Goal: Task Accomplishment & Management: Manage account settings

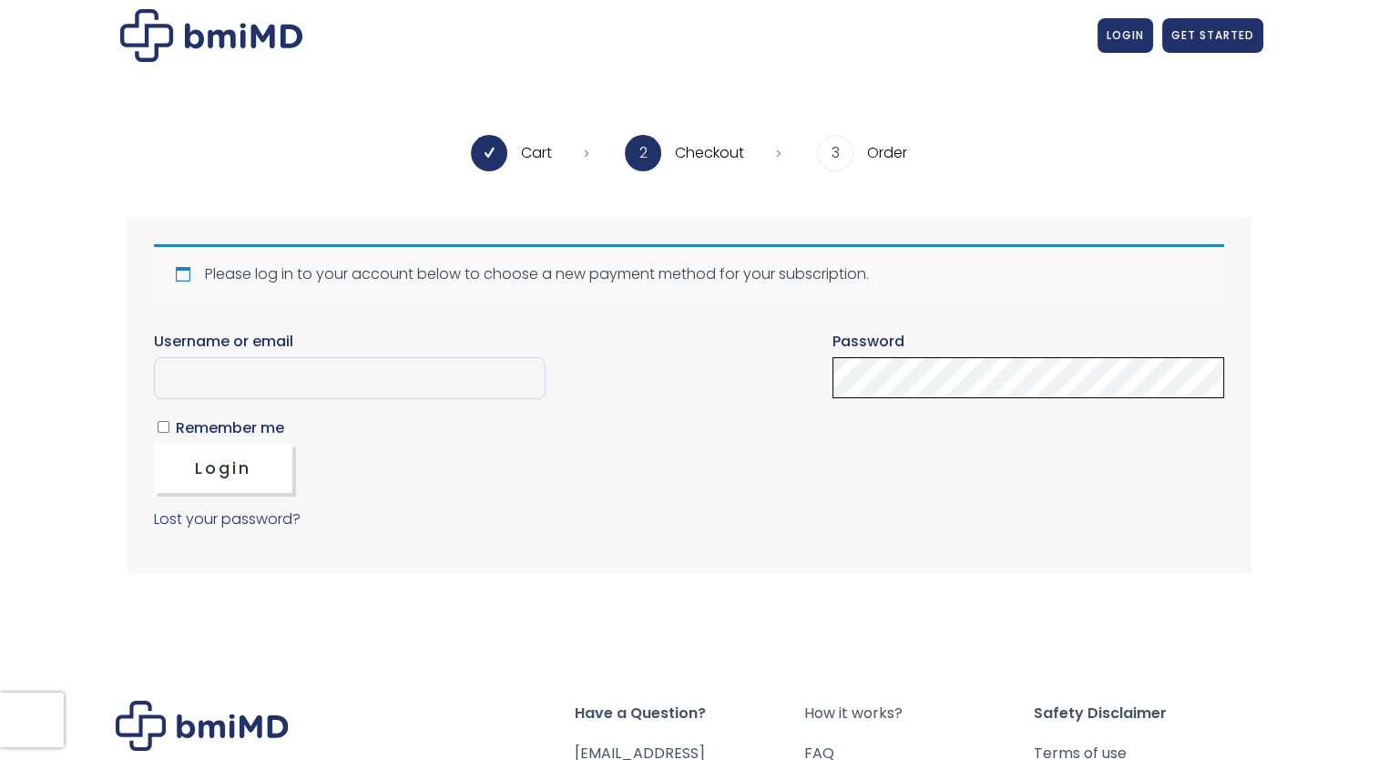
type input "**********"
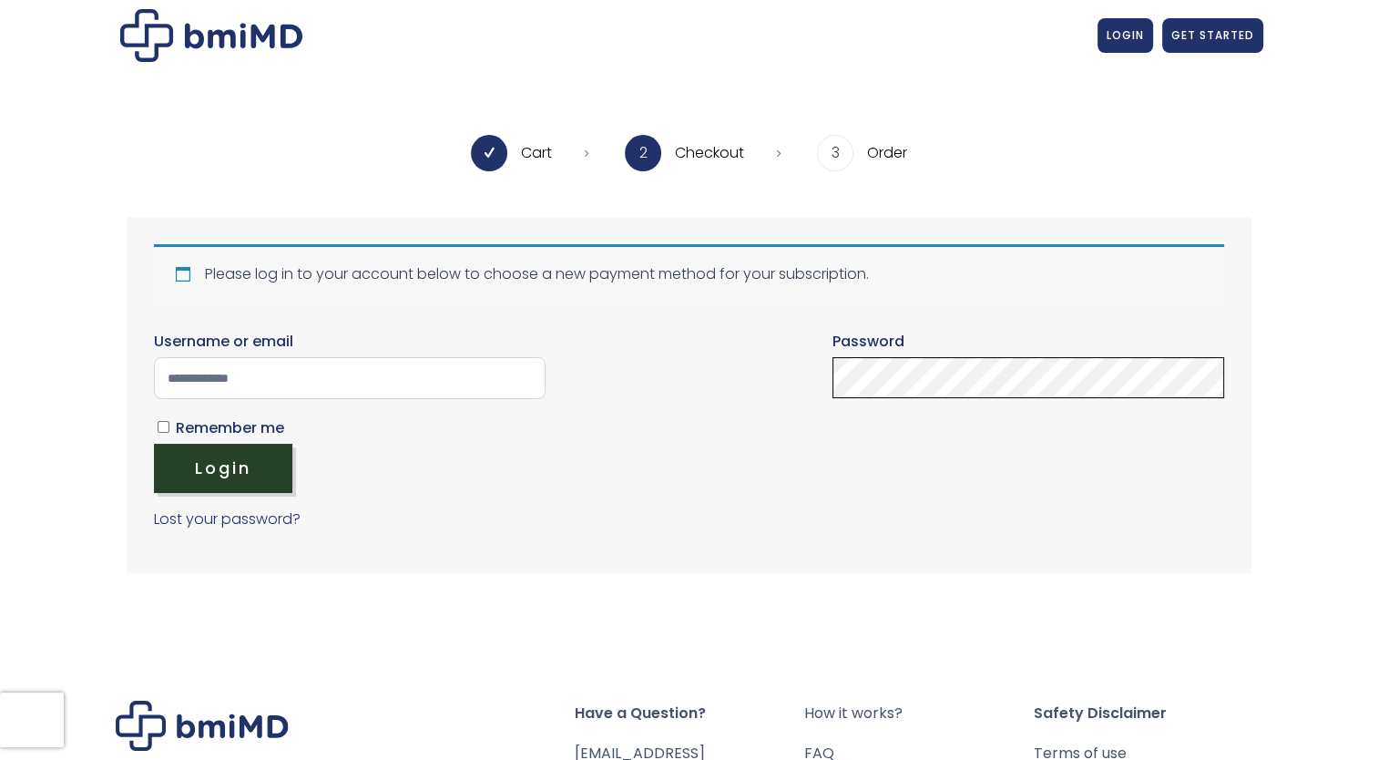
click at [230, 457] on button "Login" at bounding box center [223, 468] width 138 height 49
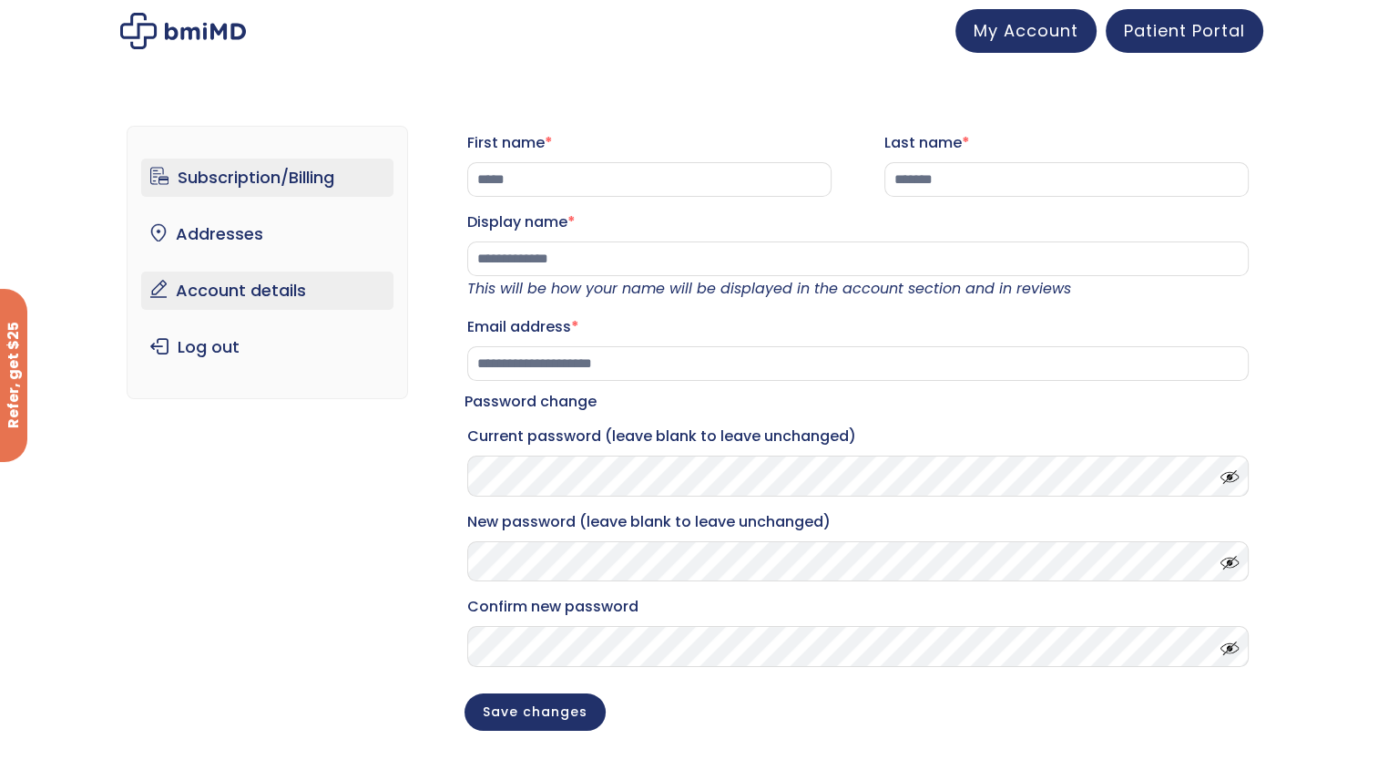
click at [255, 178] on link "Subscription/Billing" at bounding box center [267, 177] width 252 height 38
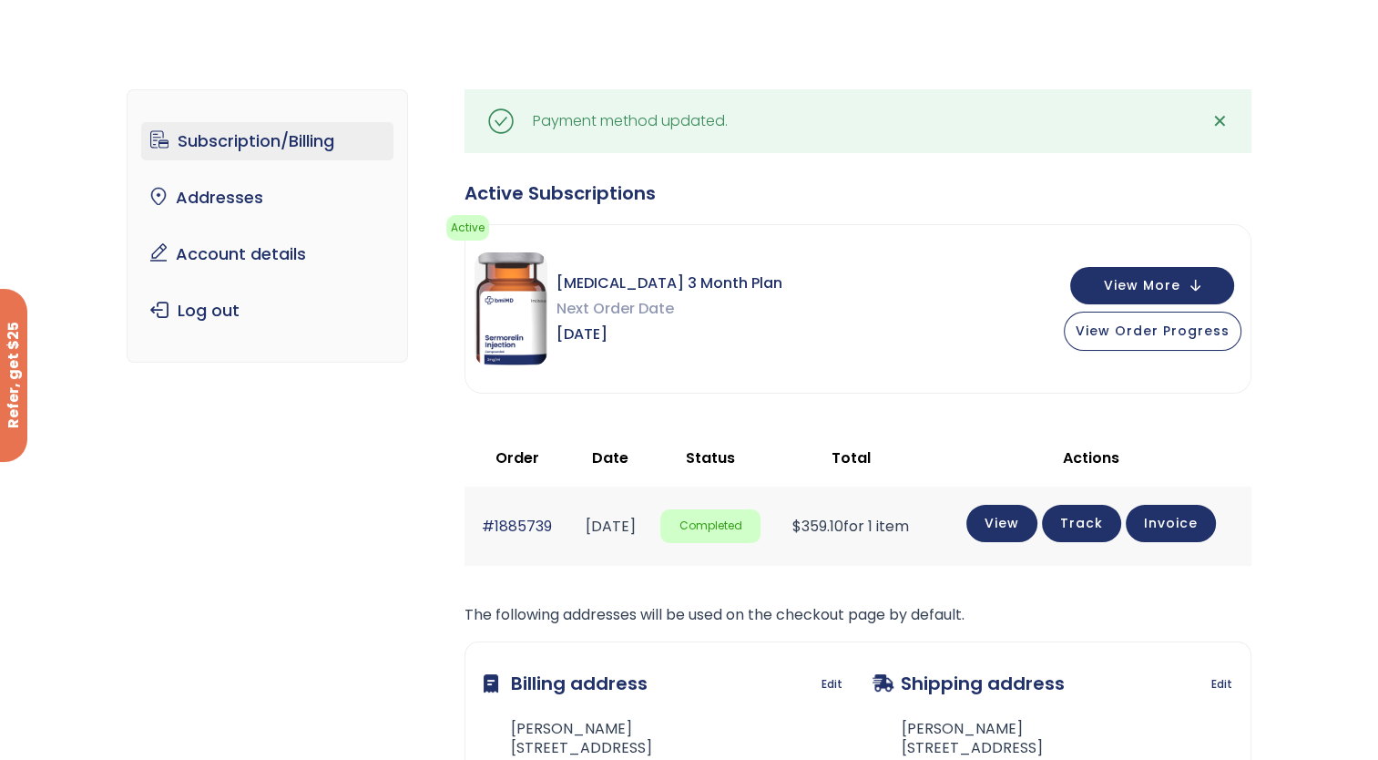
scroll to position [32, 0]
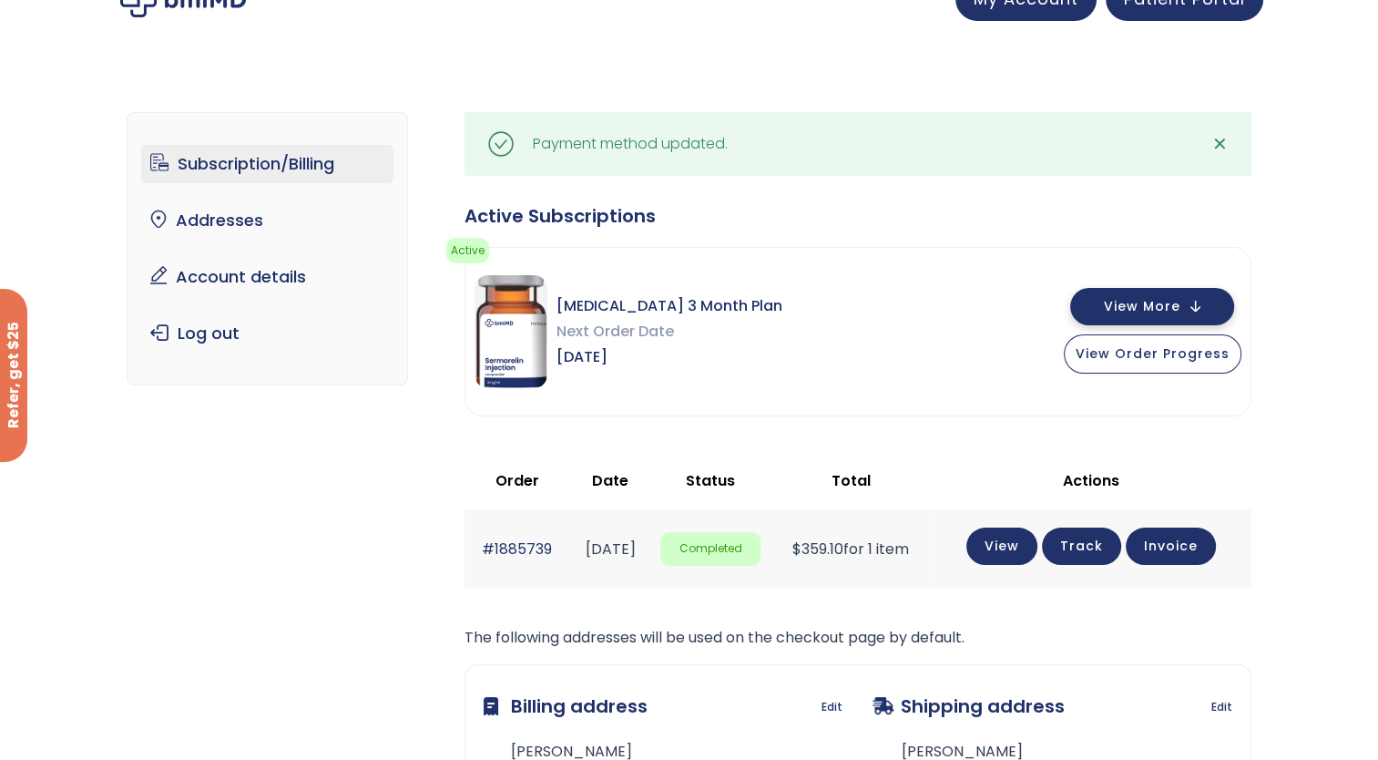
click at [1200, 312] on button "View More" at bounding box center [1152, 306] width 164 height 37
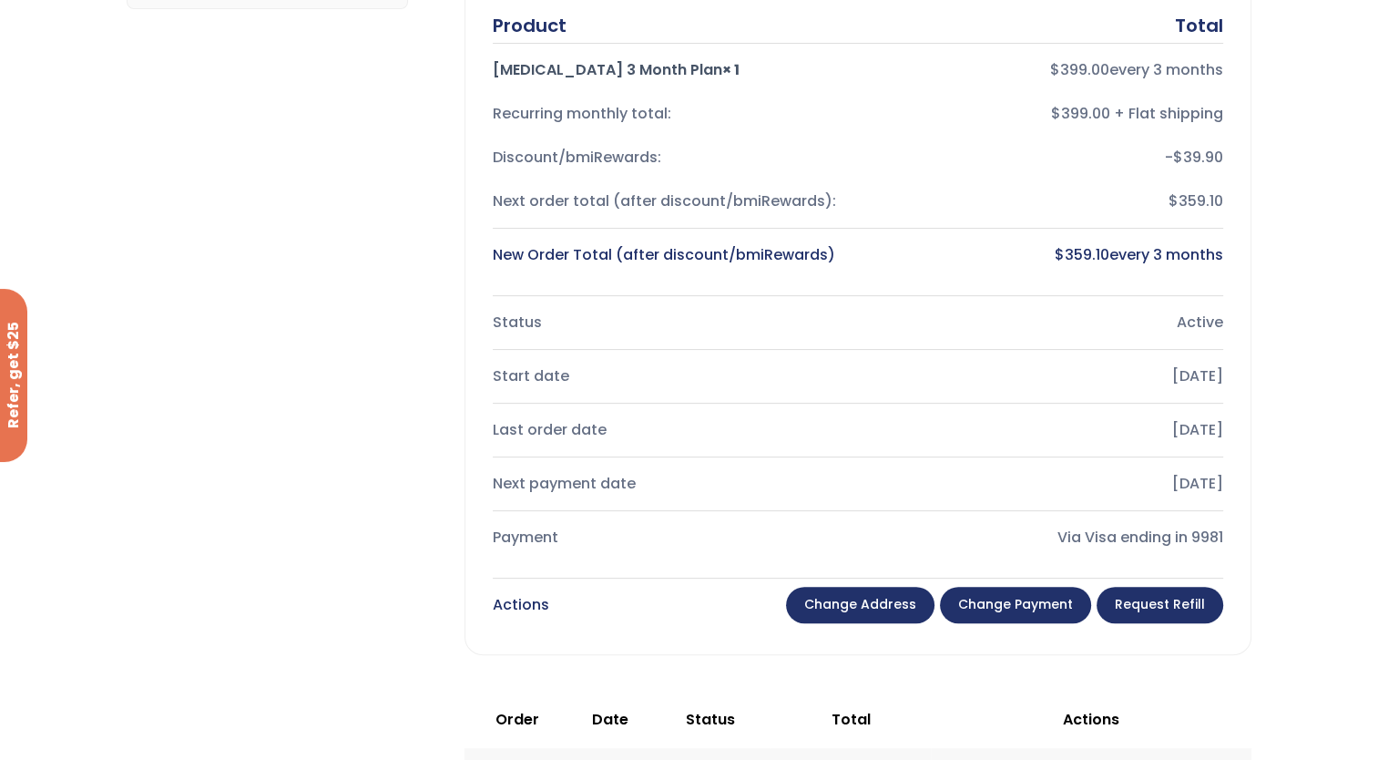
scroll to position [434, 0]
